Goal: Task Accomplishment & Management: Manage account settings

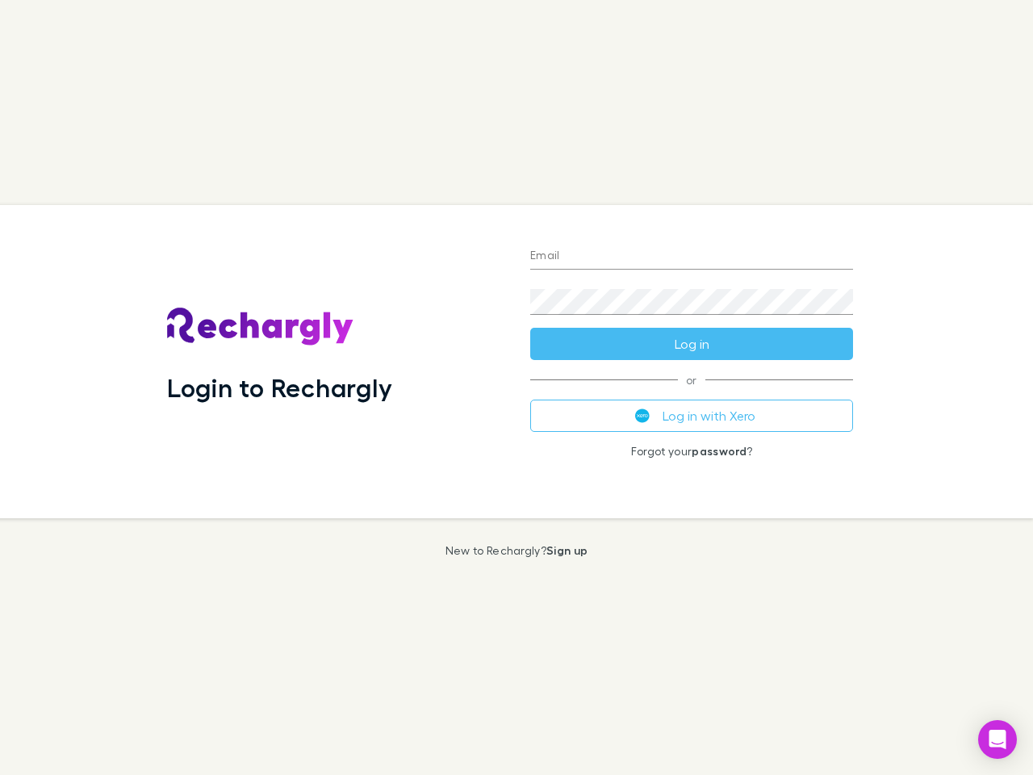
click at [516, 387] on div "Login to Rechargly" at bounding box center [335, 361] width 363 height 313
click at [692, 257] on input "Email" at bounding box center [691, 257] width 323 height 26
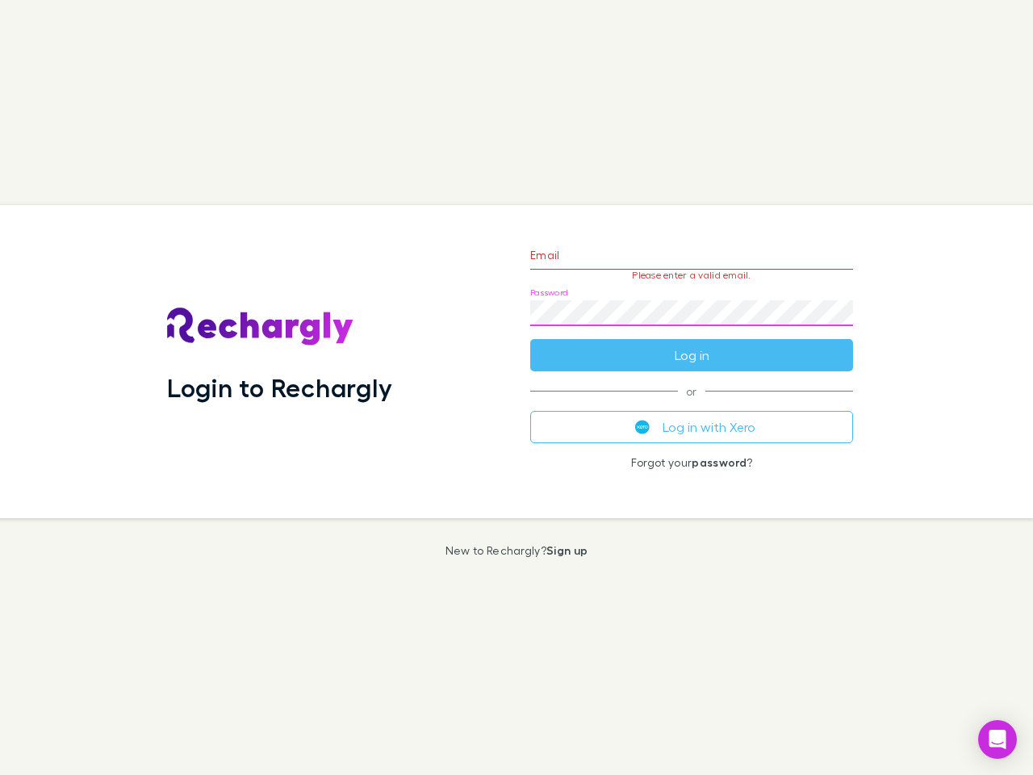
click at [692, 344] on form "Email Please enter a valid email. Password Log in" at bounding box center [691, 301] width 323 height 140
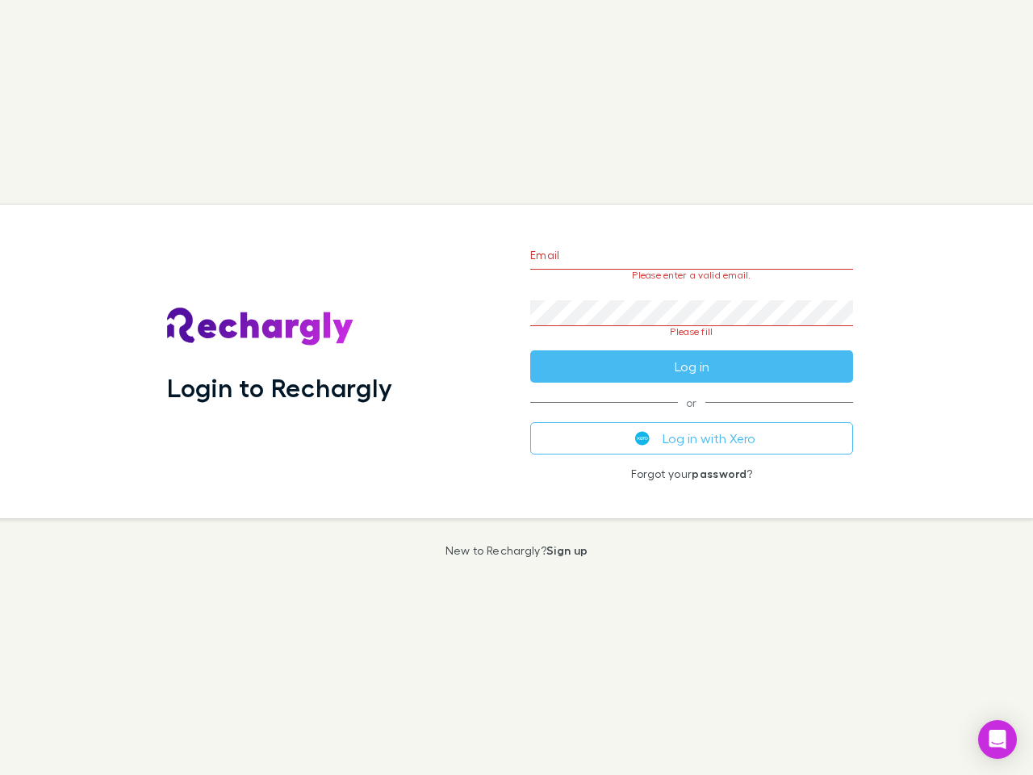
click at [692, 416] on div "Email Please enter a valid email. Password Please fill Log in or Log in with Xe…" at bounding box center [691, 361] width 349 height 313
click at [997, 739] on icon "Open Intercom Messenger" at bounding box center [997, 739] width 17 height 19
